Goal: Task Accomplishment & Management: Complete application form

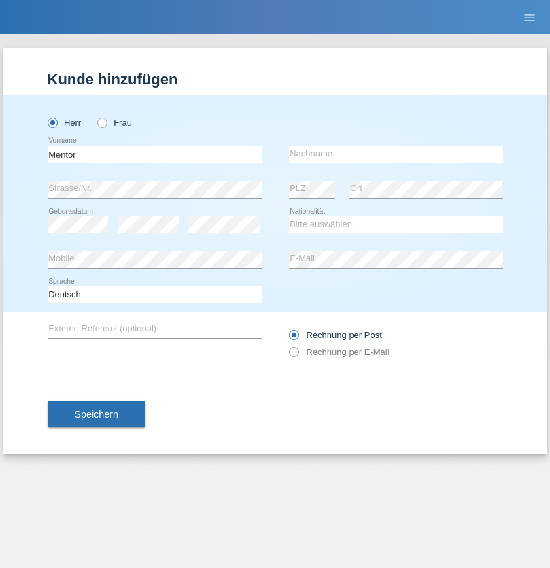
type input "Mentor"
click at [396, 154] on input "text" at bounding box center [396, 154] width 214 height 17
type input "Nimonaj"
select select "SE"
select select "C"
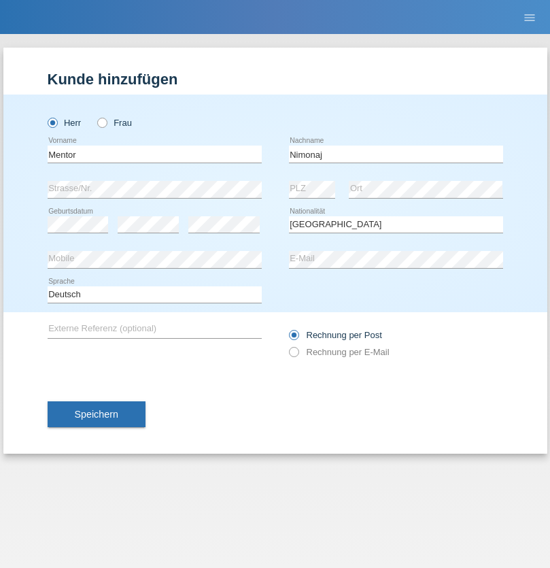
select select "17"
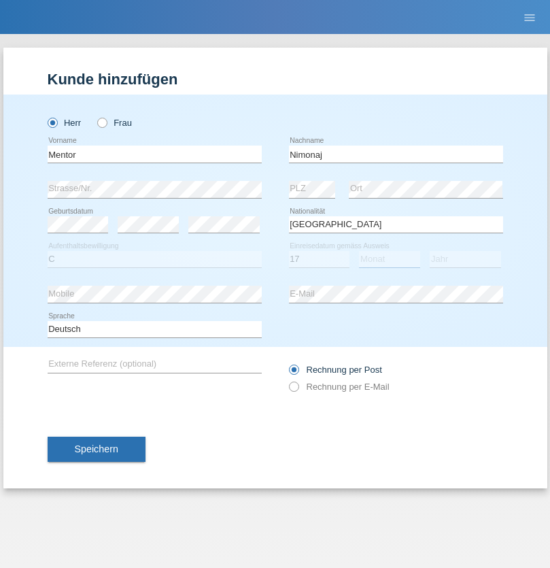
select select "07"
select select "2010"
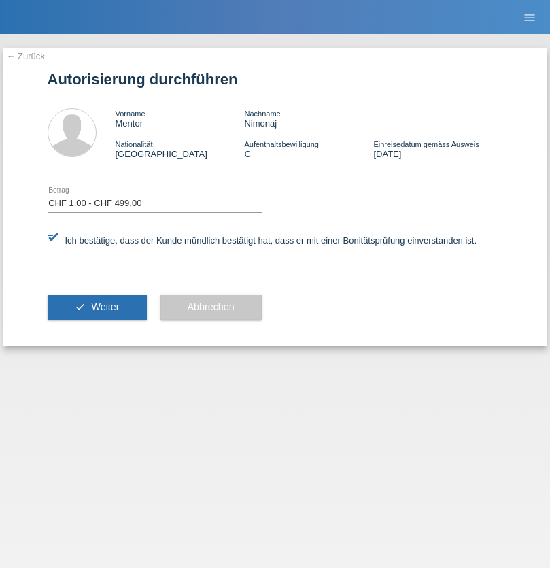
select select "1"
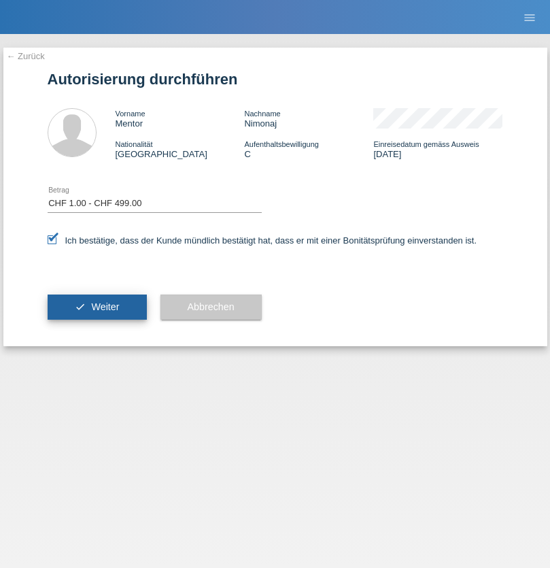
click at [97, 307] on span "Weiter" at bounding box center [105, 306] width 28 height 11
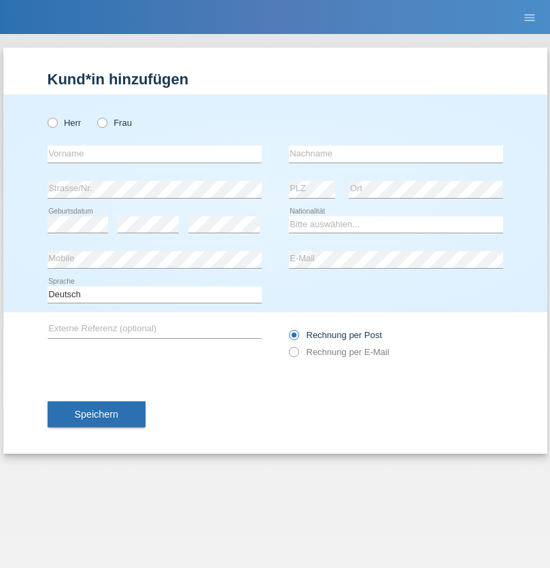
radio input "true"
click at [154, 154] on input "text" at bounding box center [155, 154] width 214 height 17
type input "[PERSON_NAME]"
click at [396, 154] on input "text" at bounding box center [396, 154] width 214 height 17
type input "Escanilla"
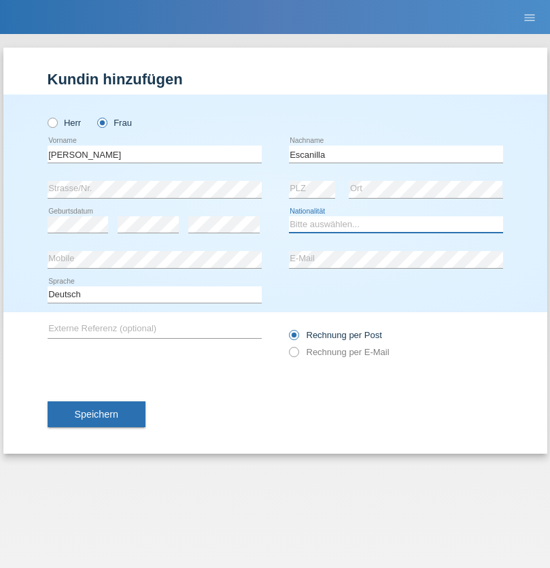
select select "PH"
select select "C"
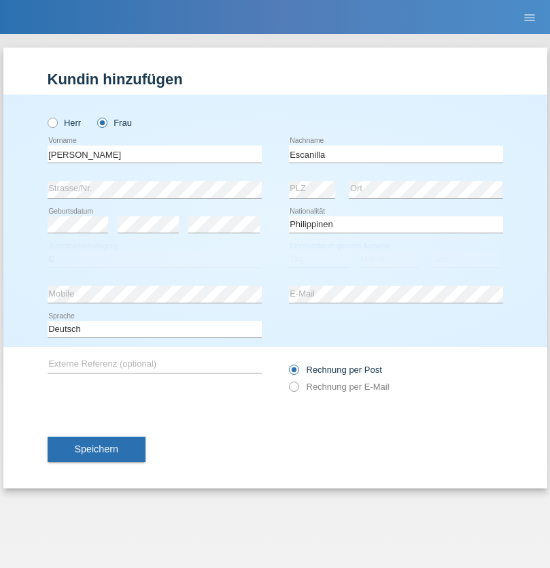
select select "25"
select select "03"
select select "2013"
